Goal: Task Accomplishment & Management: Complete application form

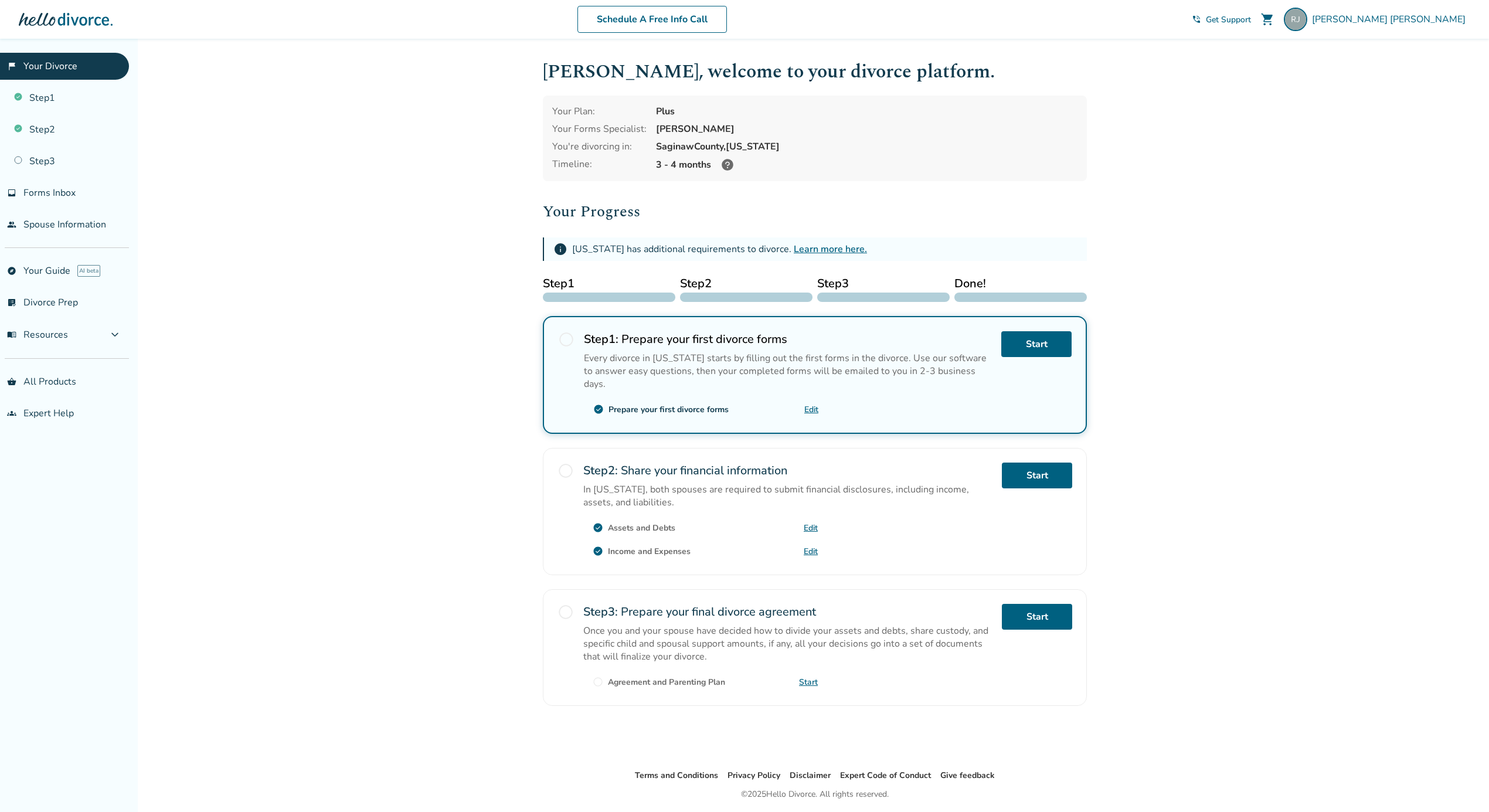
click at [721, 159] on icon at bounding box center [728, 165] width 14 height 14
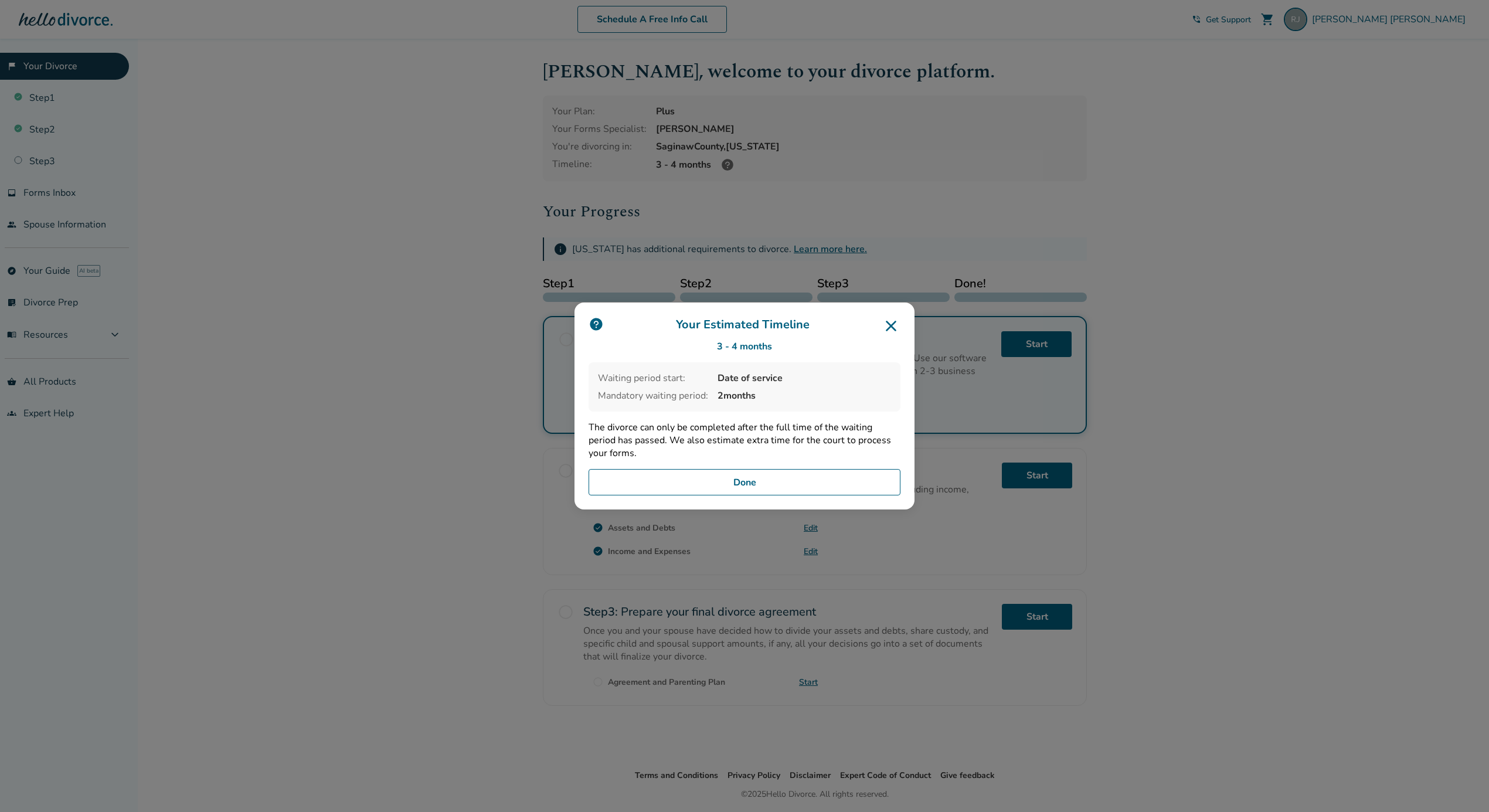
click at [700, 477] on button "Done" at bounding box center [744, 483] width 312 height 27
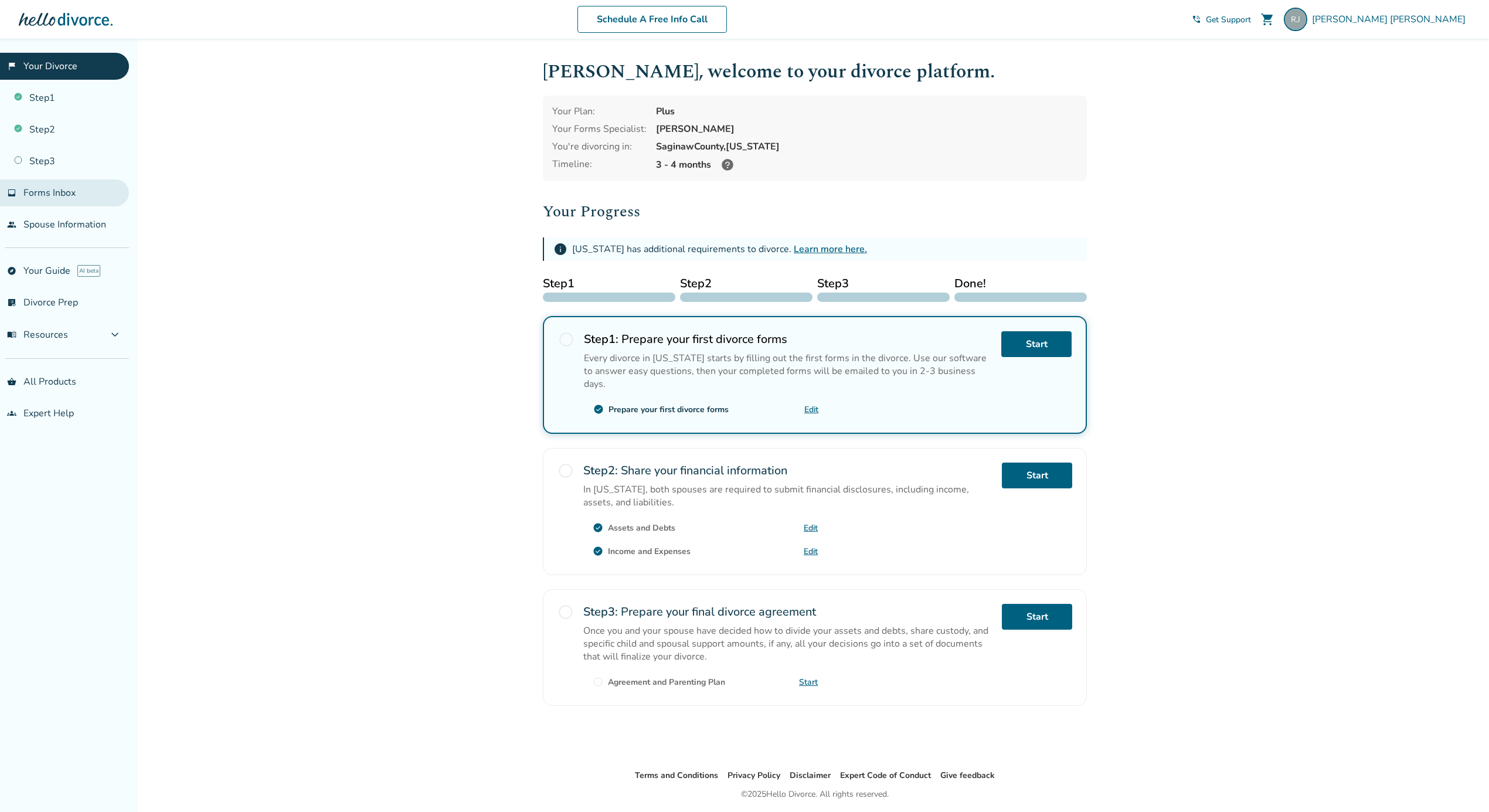
click at [48, 193] on span "Forms Inbox" at bounding box center [49, 192] width 52 height 13
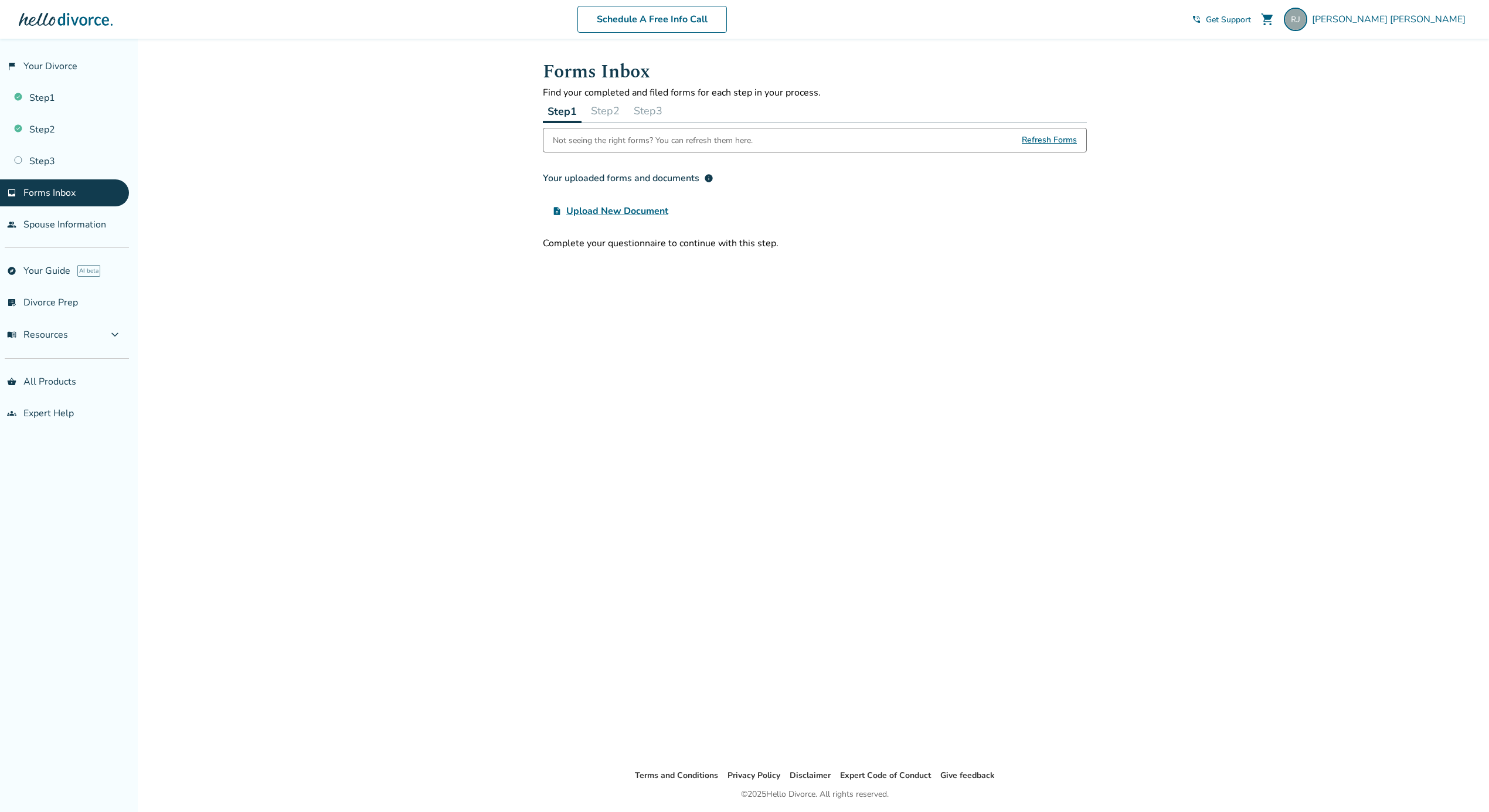
click at [511, 403] on div "Added to cart Forms Inbox Find your completed and filed forms for each step in …" at bounding box center [744, 445] width 1489 height 812
click at [618, 213] on span "Upload New Document" at bounding box center [617, 212] width 102 height 14
click at [0, 0] on input "upload_file Upload New Document" at bounding box center [0, 0] width 0 height 0
click at [597, 227] on span "Upload New Document" at bounding box center [617, 230] width 102 height 14
click at [0, 0] on input "upload_file Upload New Document" at bounding box center [0, 0] width 0 height 0
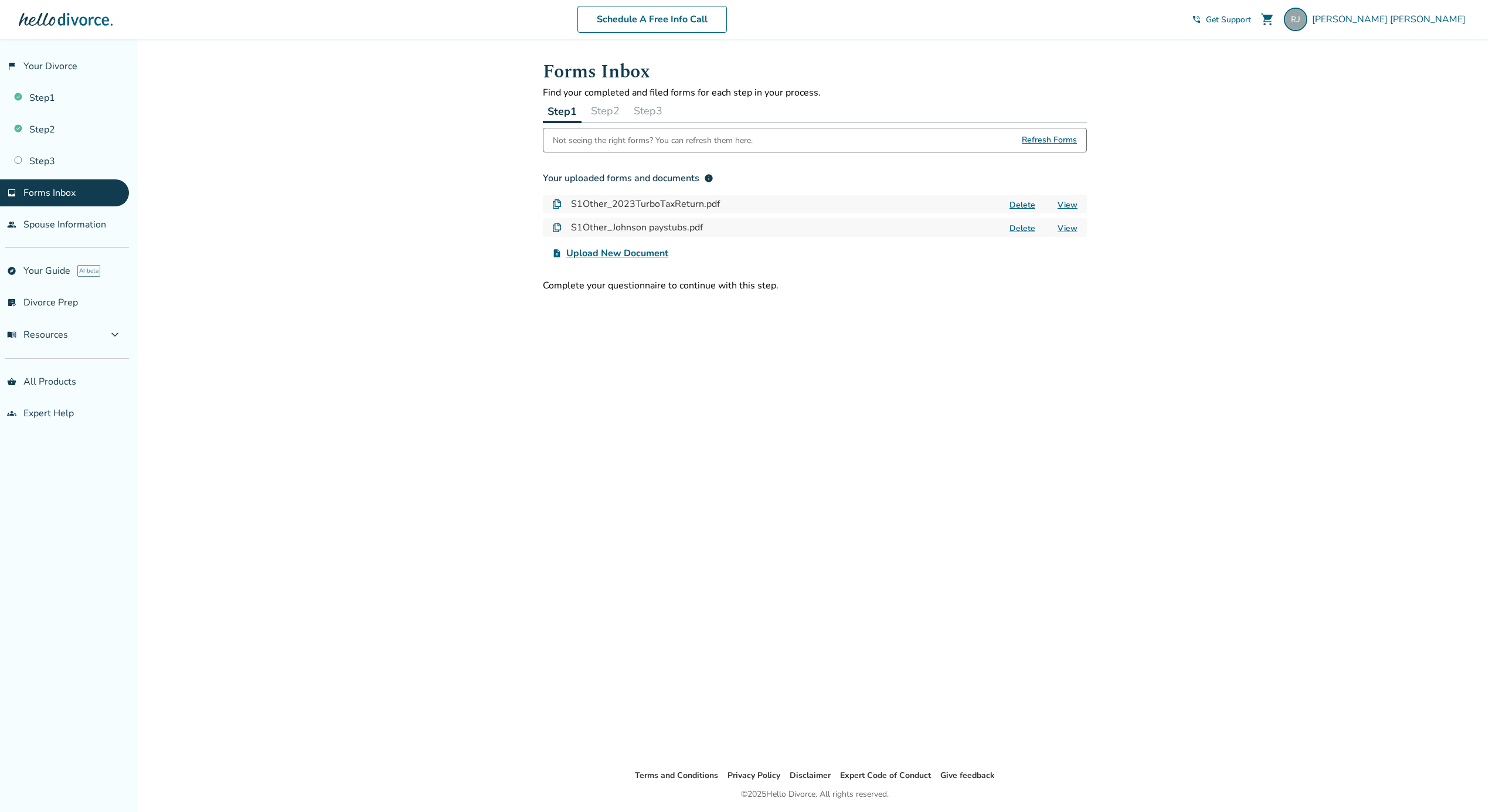
click at [630, 251] on span "Upload New Document" at bounding box center [617, 254] width 102 height 14
click at [0, 0] on input "upload_file Upload New Document" at bounding box center [0, 0] width 0 height 0
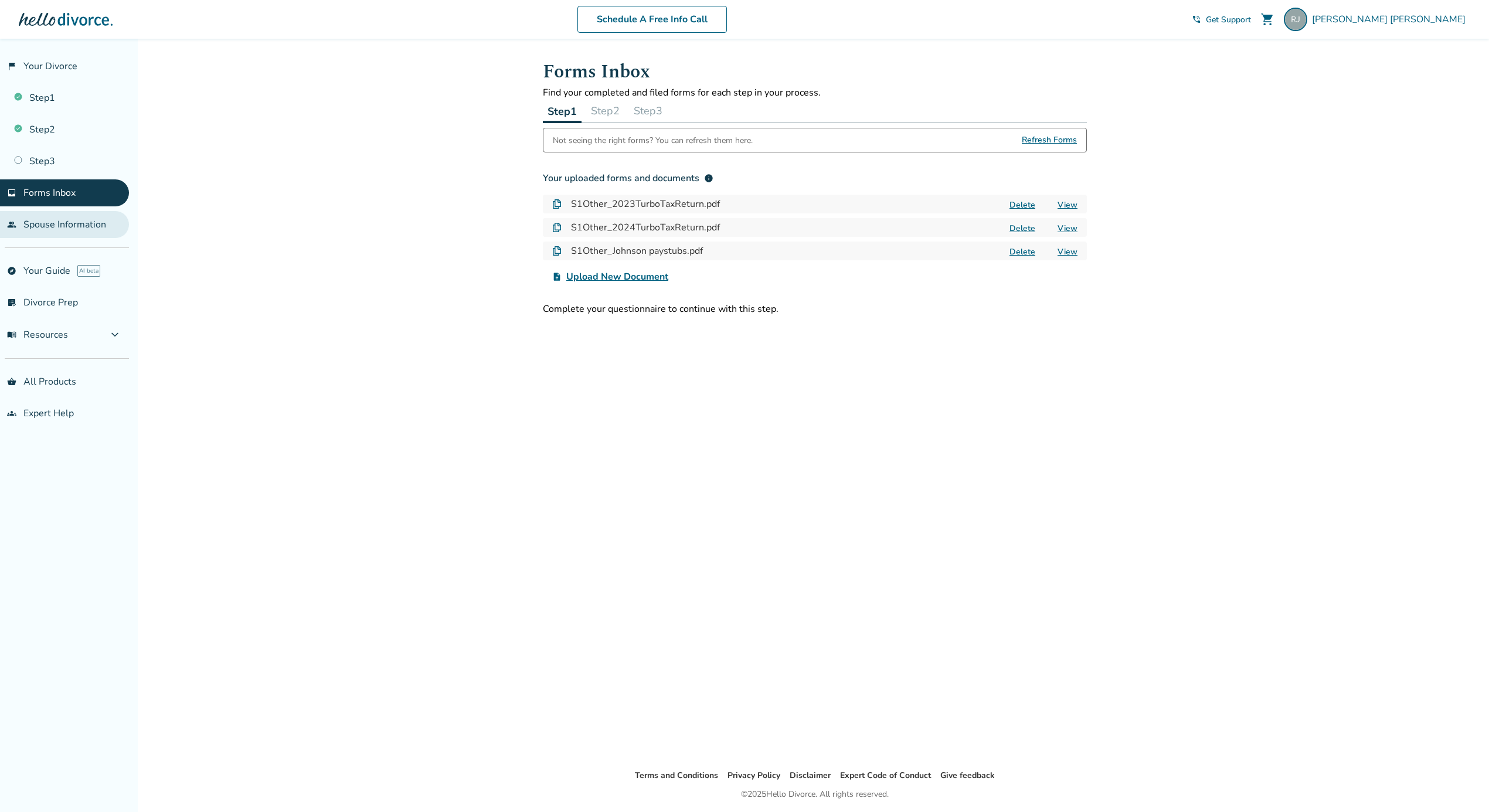
click at [43, 218] on link "people Spouse Information" at bounding box center [64, 224] width 129 height 27
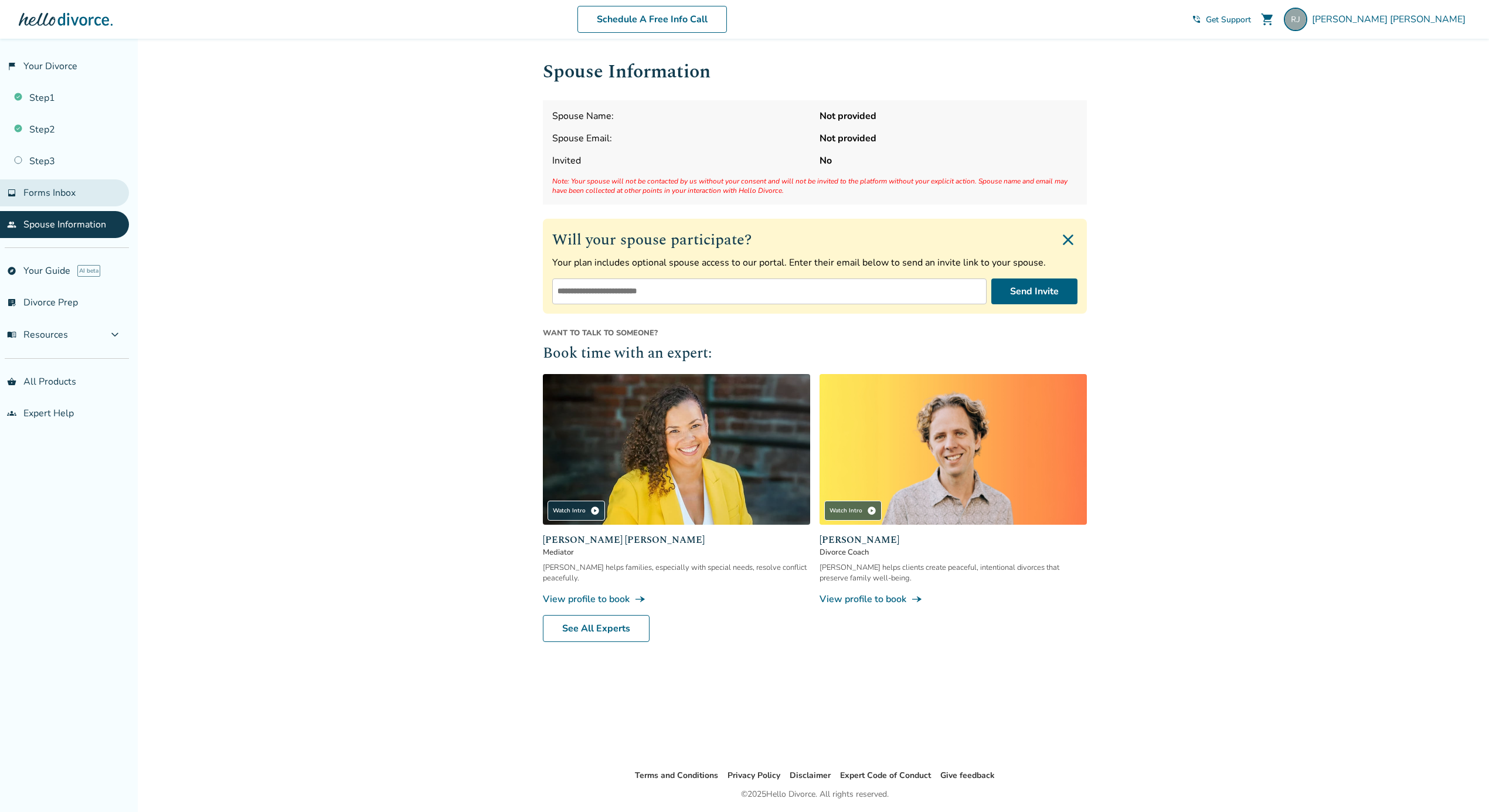
click at [45, 186] on span "Forms Inbox" at bounding box center [49, 192] width 52 height 13
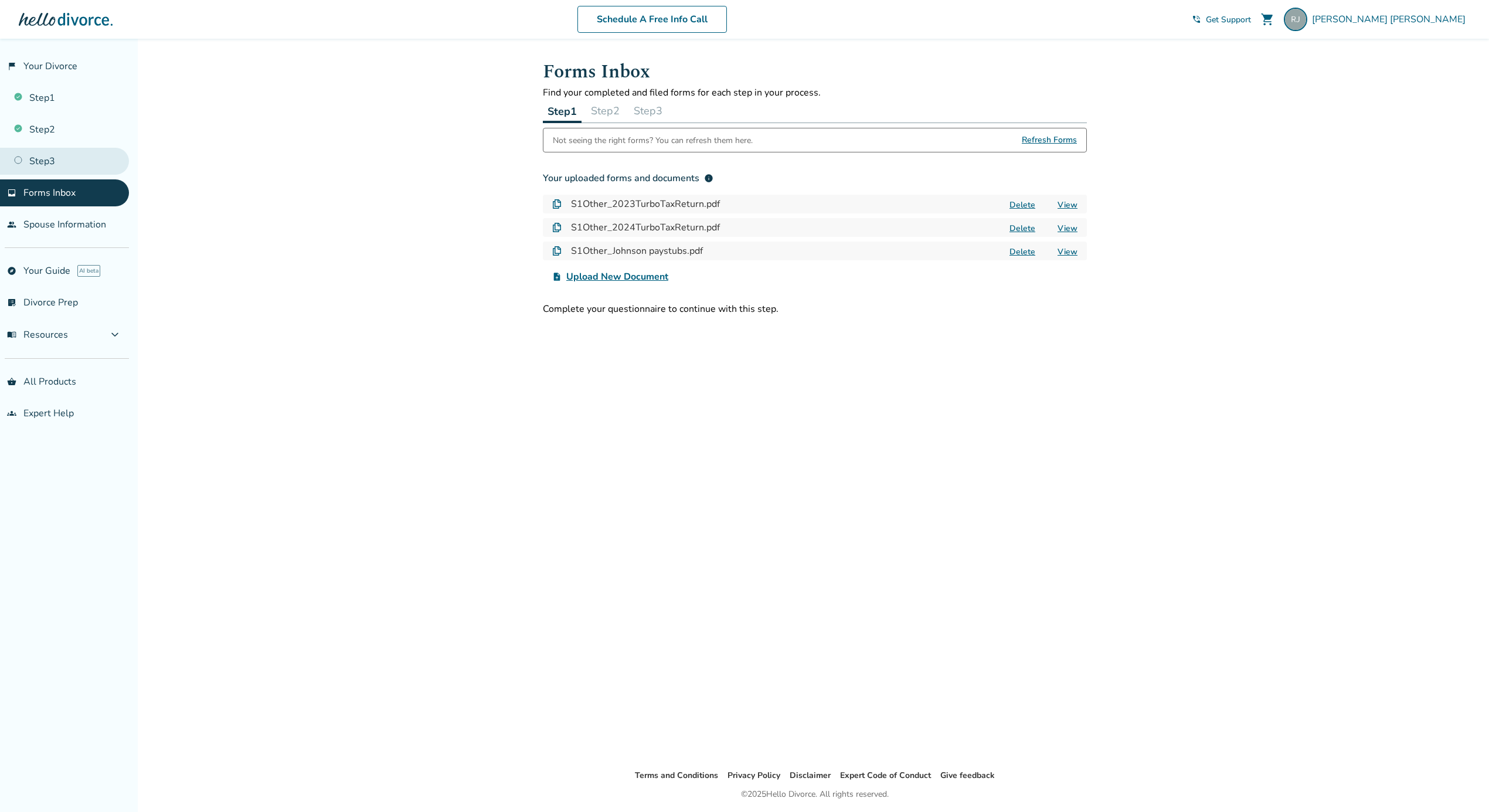
click at [38, 157] on link "Step 3" at bounding box center [64, 161] width 129 height 27
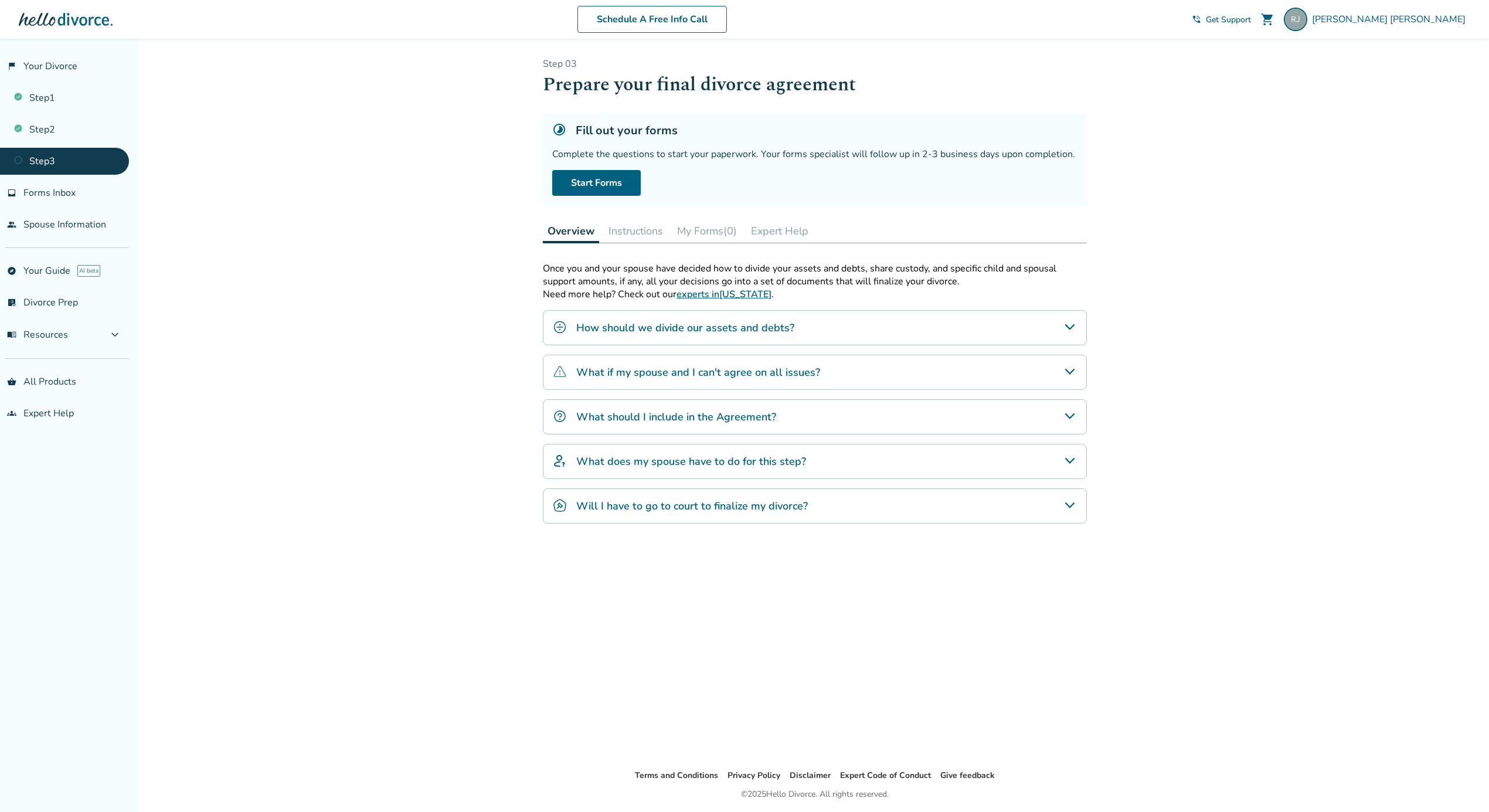
click at [1068, 329] on icon "How should we divide our assets and debts?" at bounding box center [1070, 327] width 14 height 14
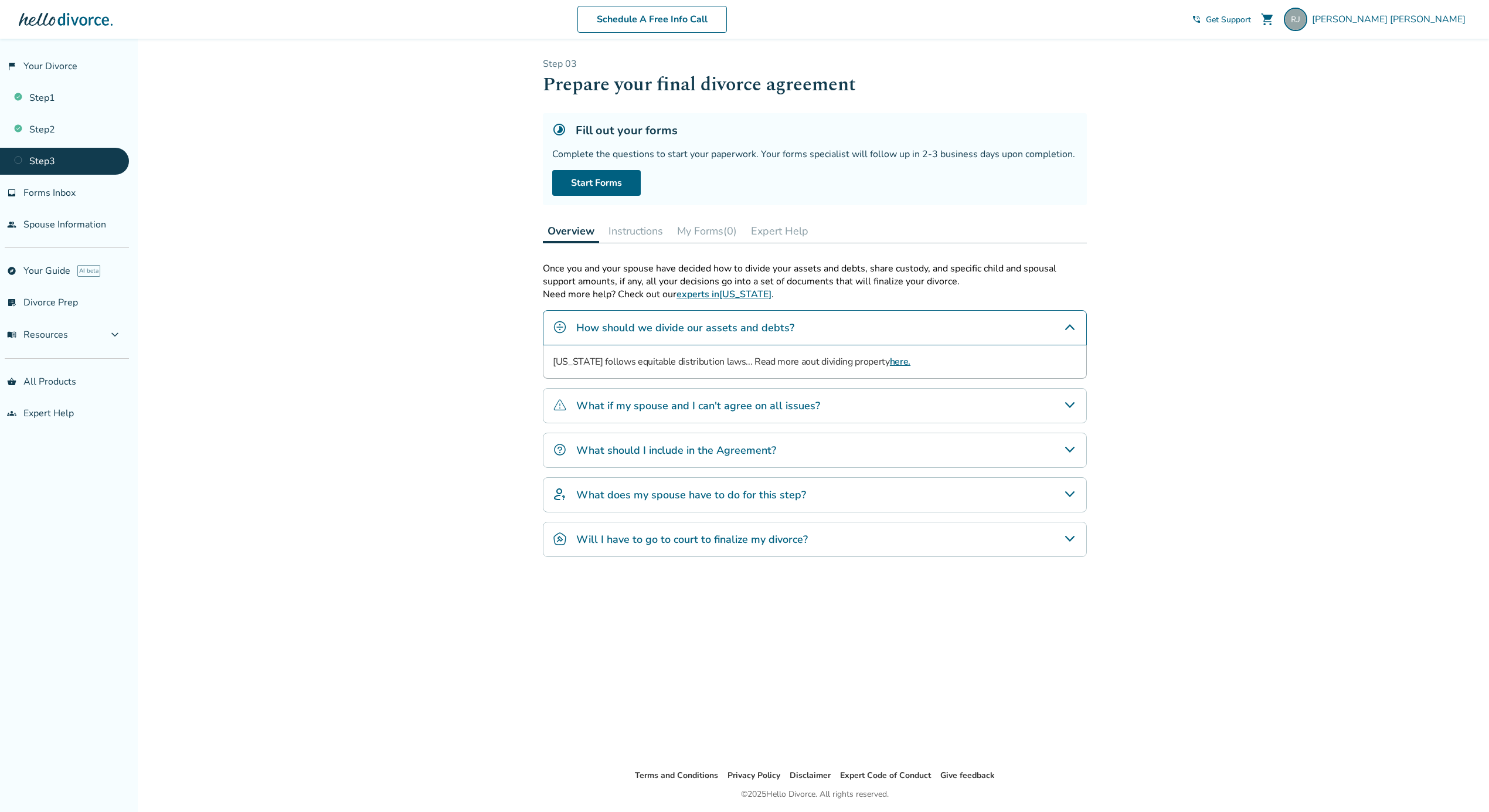
click at [890, 358] on link "here." at bounding box center [900, 362] width 21 height 13
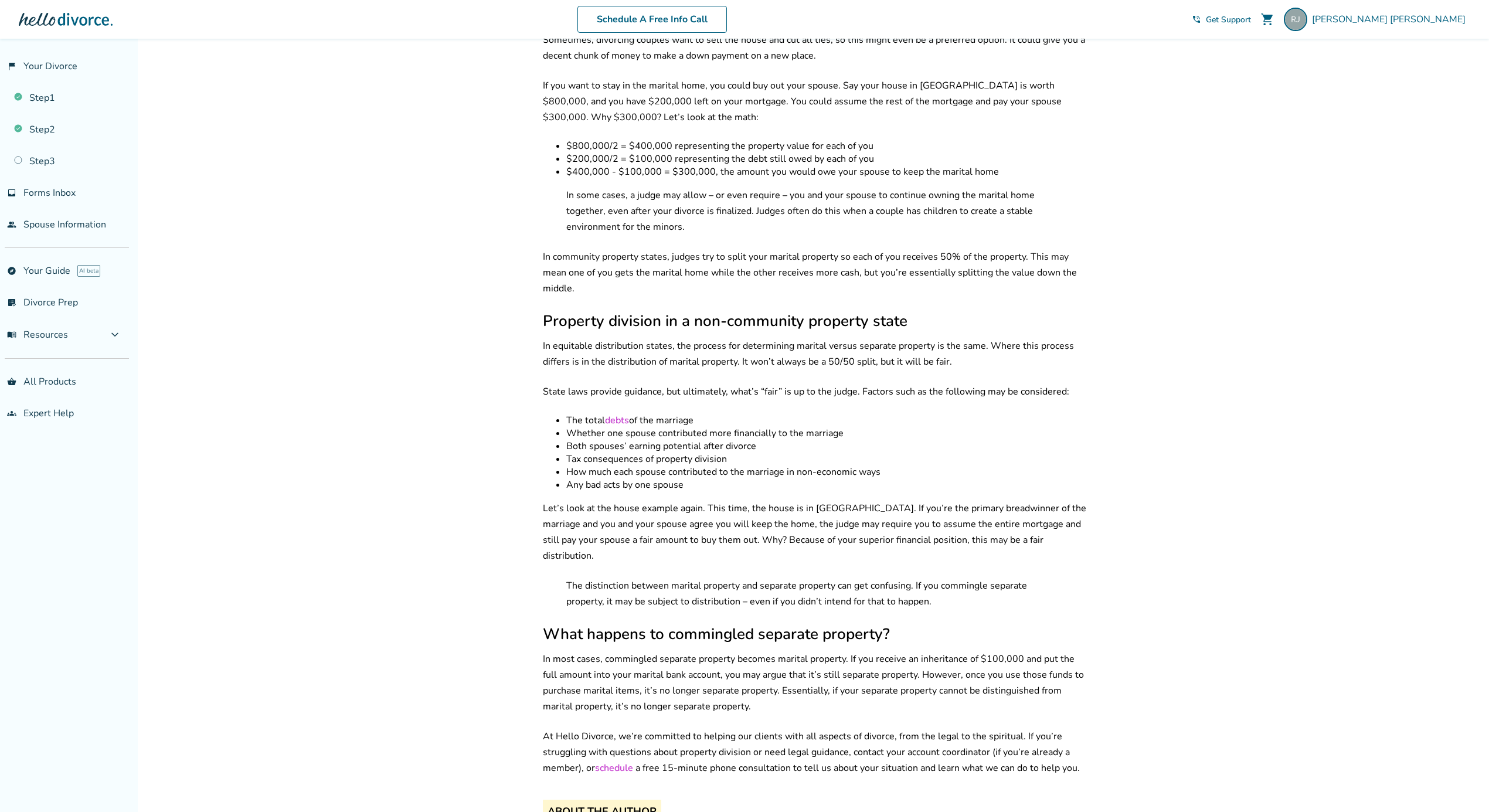
scroll to position [1587, 0]
